Goal: Task Accomplishment & Management: Complete application form

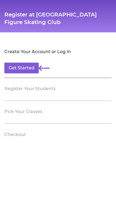
click at [15, 70] on button "Get Started" at bounding box center [21, 68] width 34 height 11
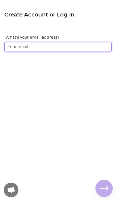
click at [18, 46] on input "What's your email address?" at bounding box center [57, 47] width 107 height 10
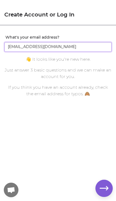
click at [82, 51] on input "[EMAIL_ADDRESS][DOMAIN_NAME]" at bounding box center [57, 47] width 107 height 10
click at [30, 49] on input "[EMAIL_ADDRESS][DOMAIN_NAME]" at bounding box center [57, 47] width 107 height 10
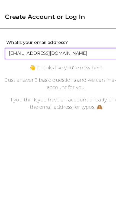
click at [35, 49] on input "[EMAIL_ADDRESS][DOMAIN_NAME]" at bounding box center [57, 47] width 107 height 10
click at [32, 49] on input "[EMAIL_ADDRESS][DOMAIN_NAME]" at bounding box center [57, 47] width 107 height 10
type input "[EMAIL_ADDRESS][DOMAIN_NAME]"
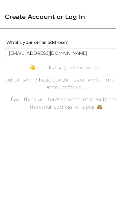
click at [80, 40] on label "What's your email address?" at bounding box center [58, 37] width 106 height 5
click at [80, 42] on input "[EMAIL_ADDRESS][DOMAIN_NAME]" at bounding box center [57, 47] width 107 height 10
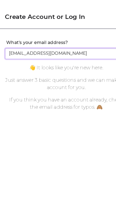
click at [80, 48] on input "[EMAIL_ADDRESS][DOMAIN_NAME]" at bounding box center [57, 47] width 107 height 10
